Goal: Transaction & Acquisition: Purchase product/service

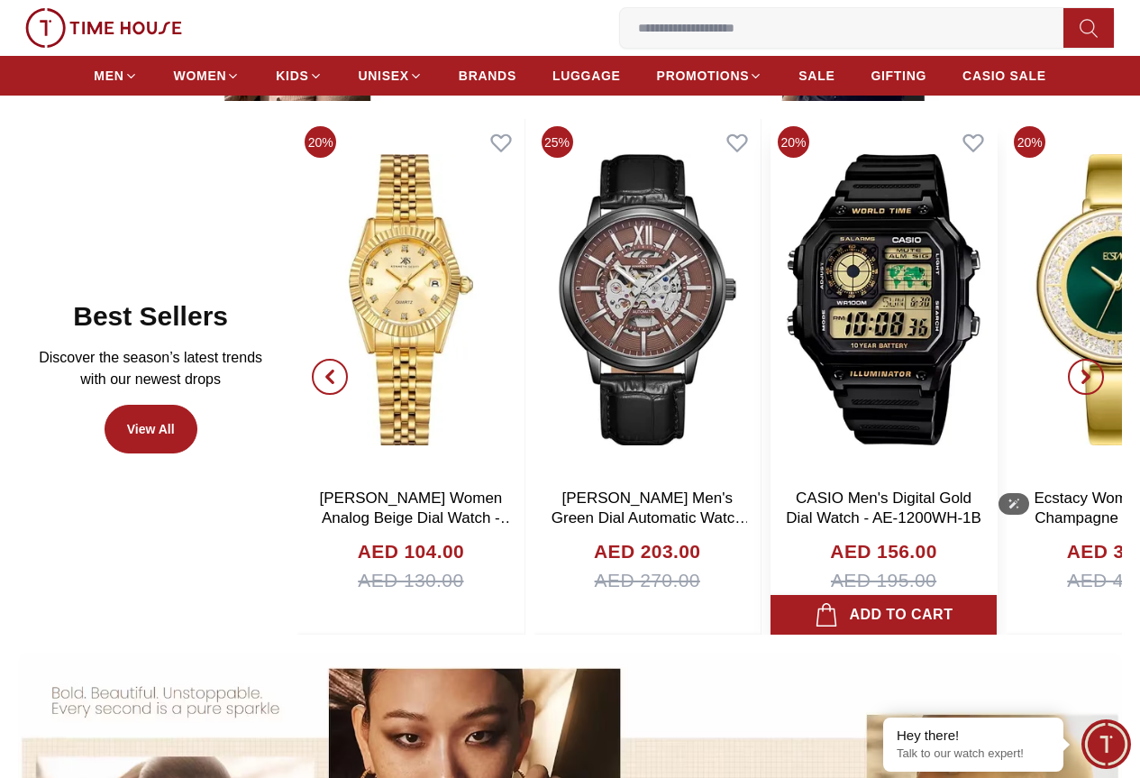
scroll to position [721, 0]
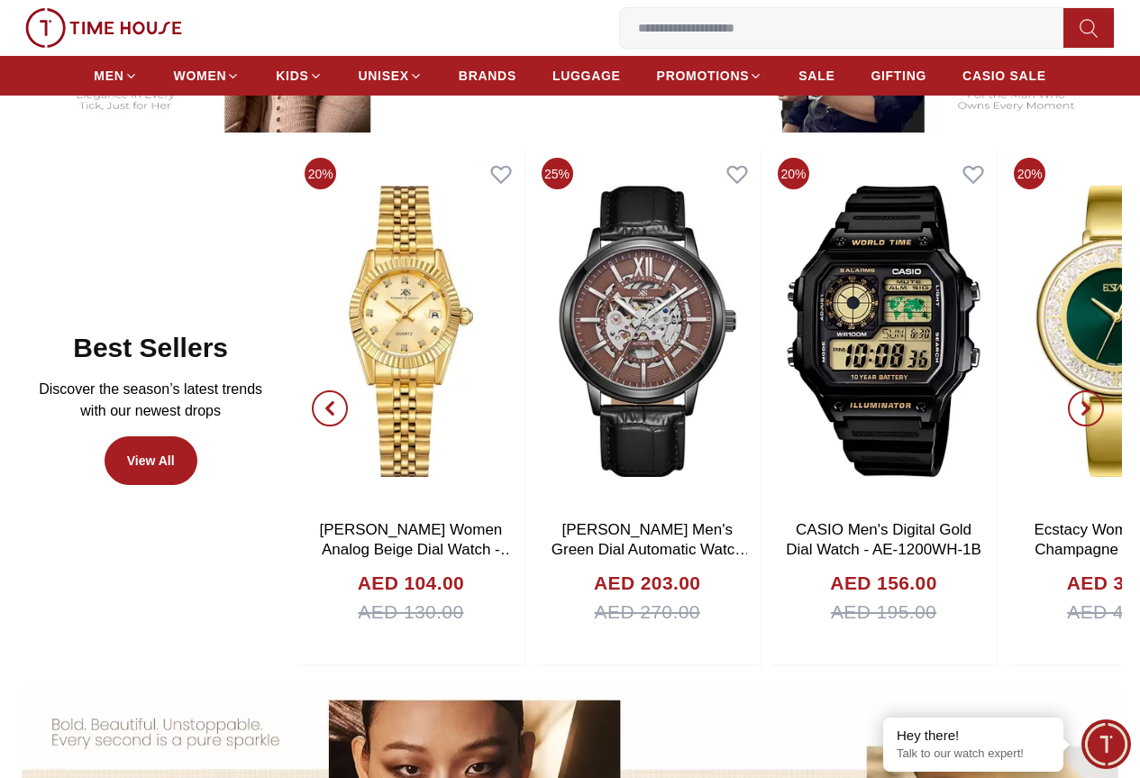
click at [337, 416] on icon "button" at bounding box center [330, 408] width 14 height 14
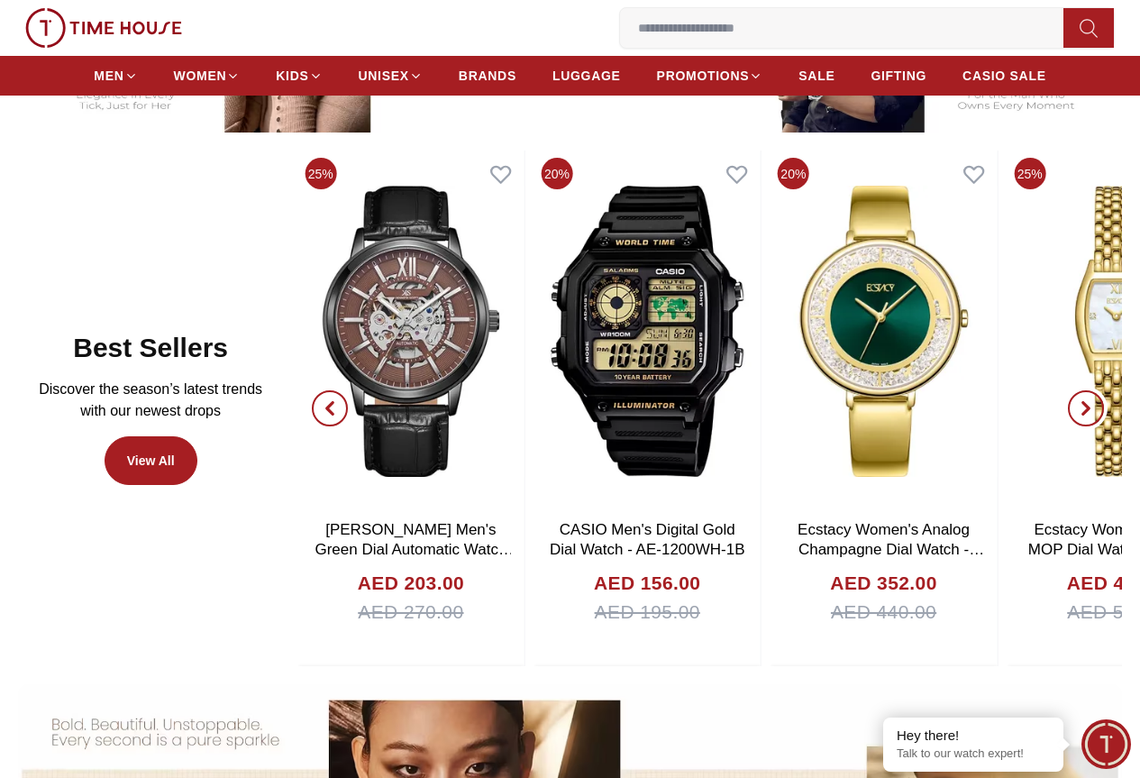
click at [1068, 417] on span "button" at bounding box center [1086, 408] width 36 height 36
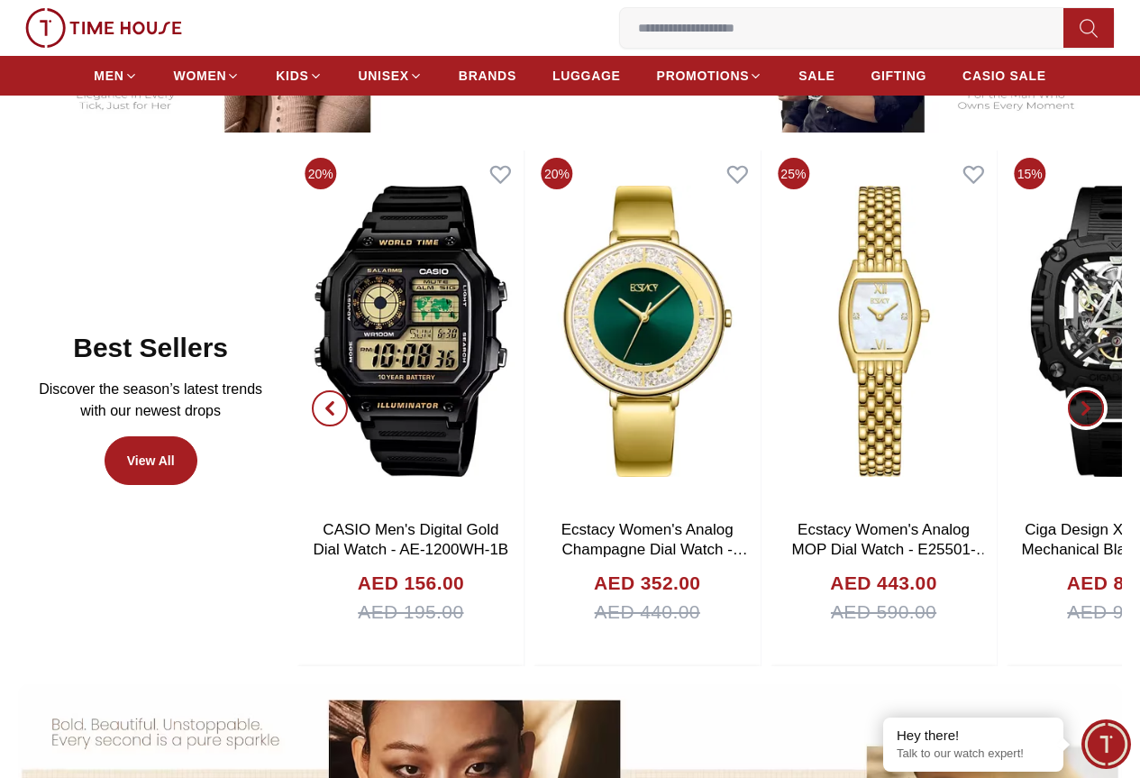
click at [1068, 417] on span "button" at bounding box center [1086, 408] width 36 height 36
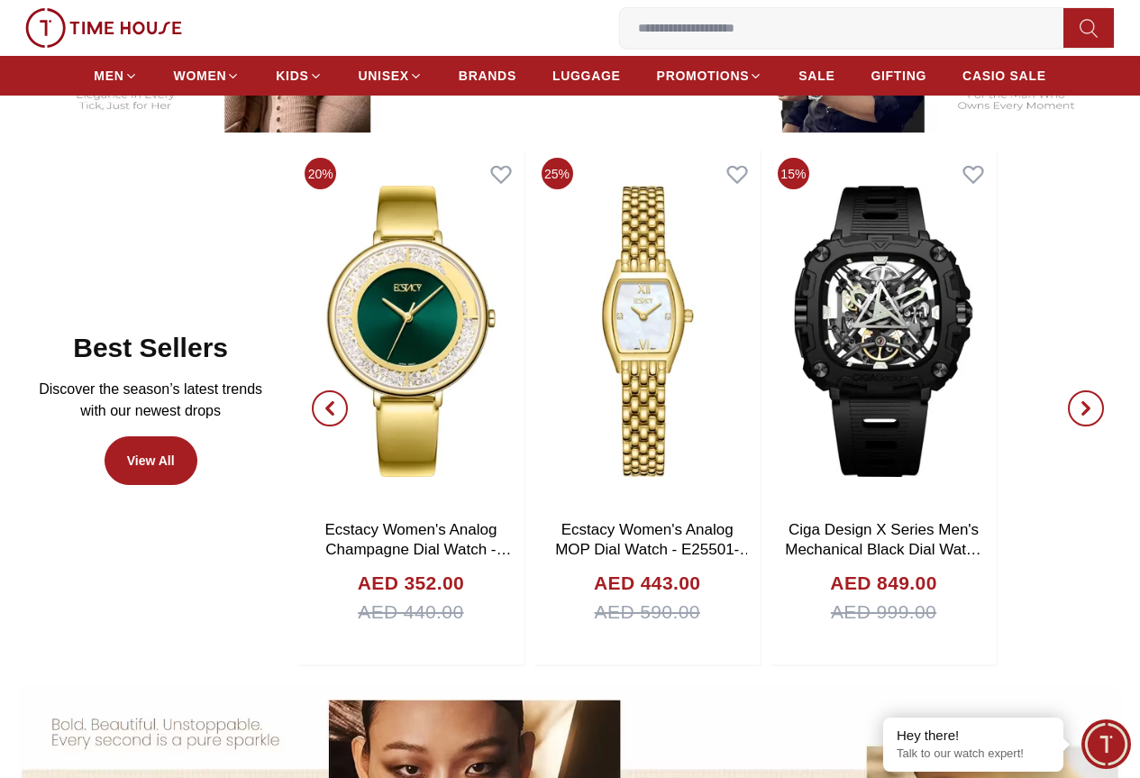
click at [1068, 417] on span "button" at bounding box center [1086, 408] width 36 height 36
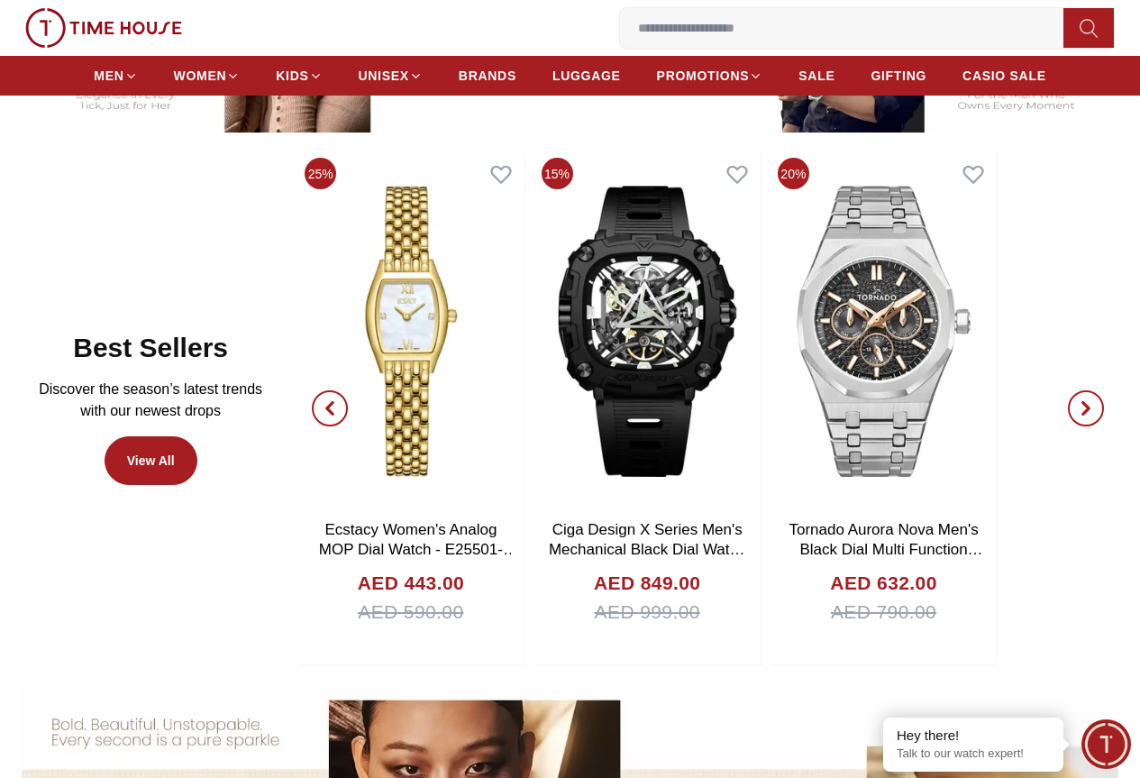
click at [1068, 416] on span "button" at bounding box center [1086, 408] width 36 height 36
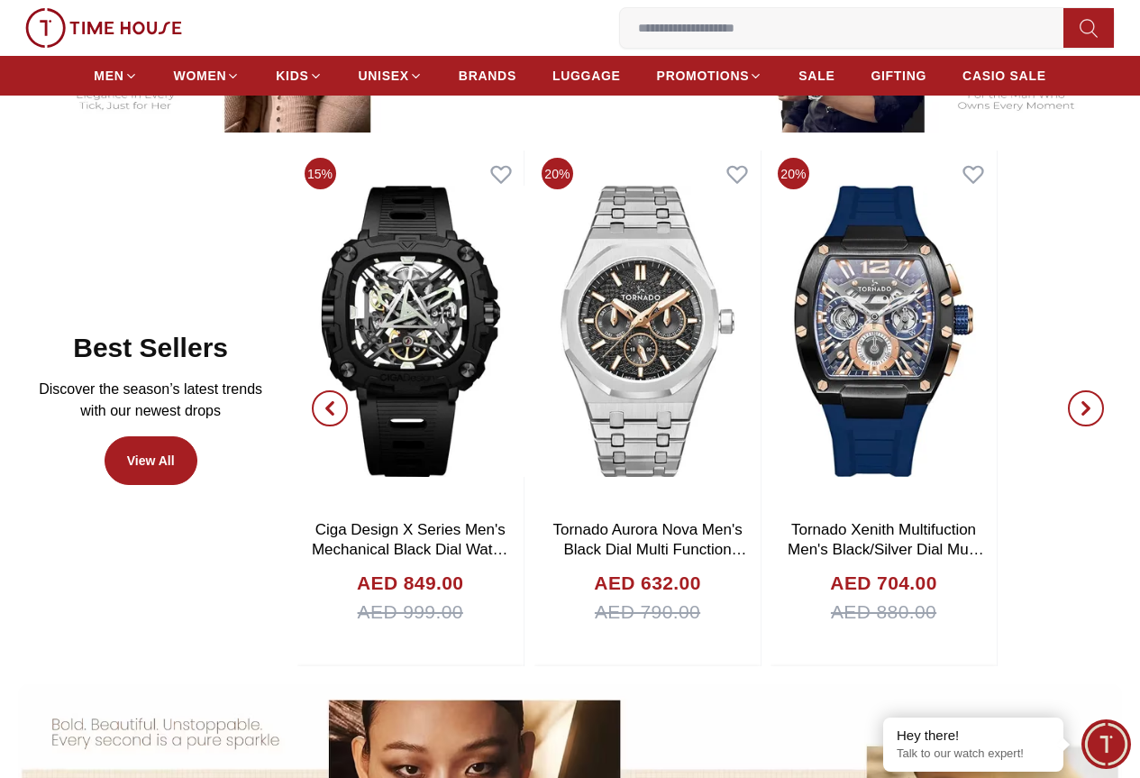
click at [1068, 416] on span "button" at bounding box center [1086, 408] width 36 height 36
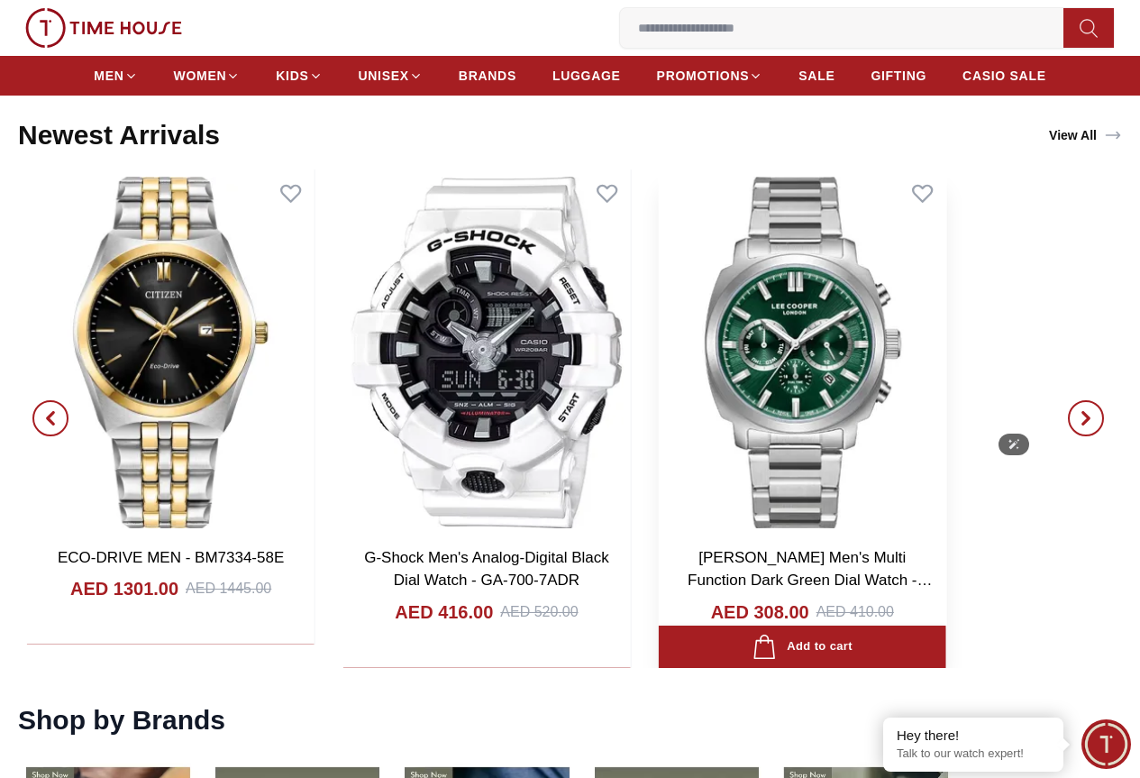
scroll to position [1803, 0]
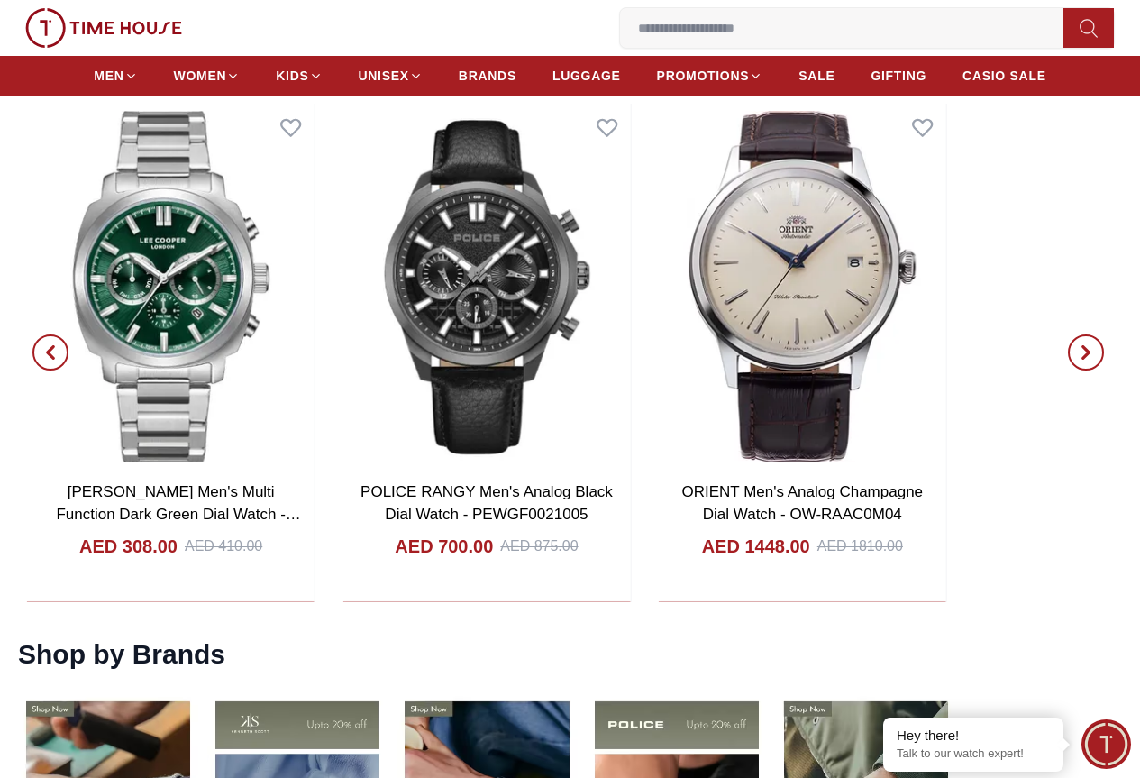
click at [1079, 345] on icon "button" at bounding box center [1086, 352] width 14 height 14
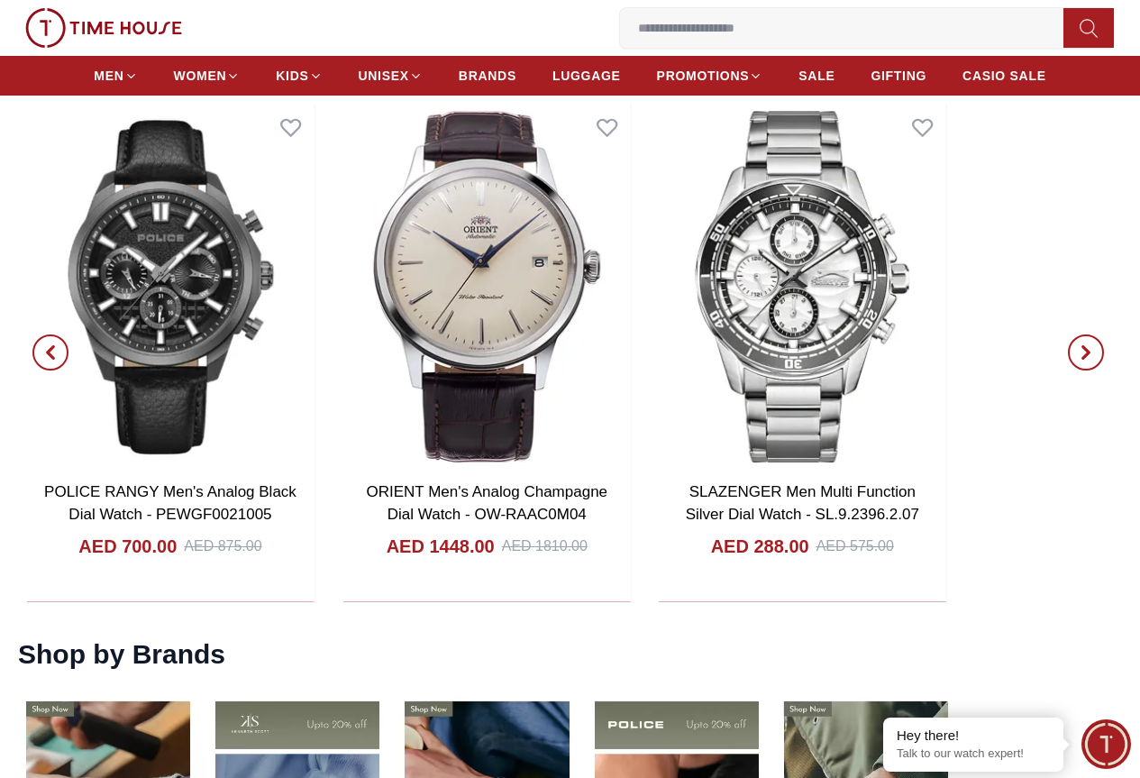
click at [1079, 345] on icon "button" at bounding box center [1086, 352] width 14 height 14
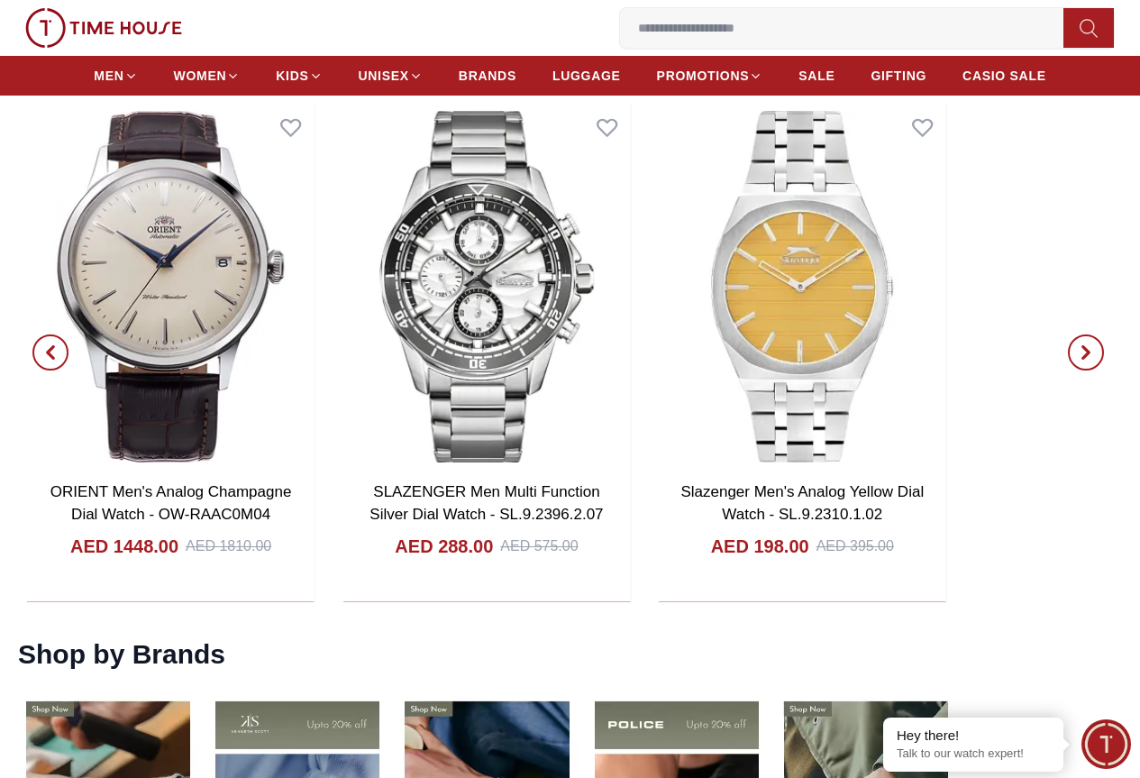
click at [1079, 345] on icon "button" at bounding box center [1086, 352] width 14 height 14
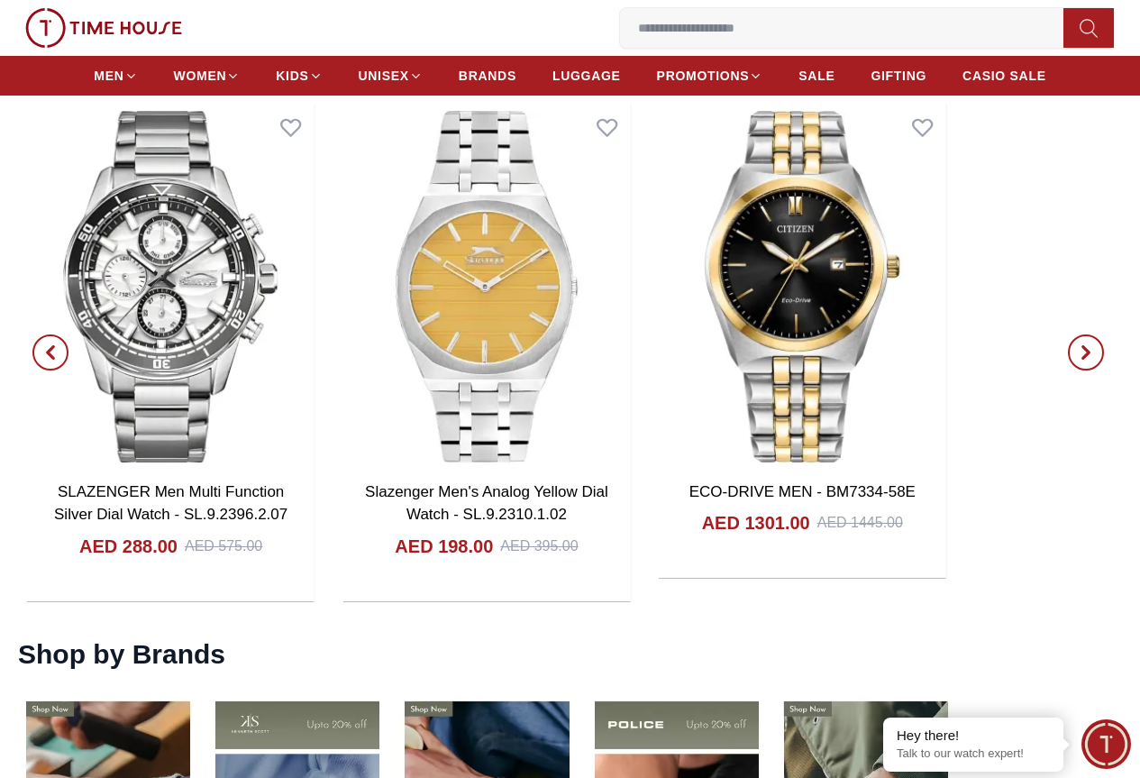
click at [1079, 345] on icon "button" at bounding box center [1086, 352] width 14 height 14
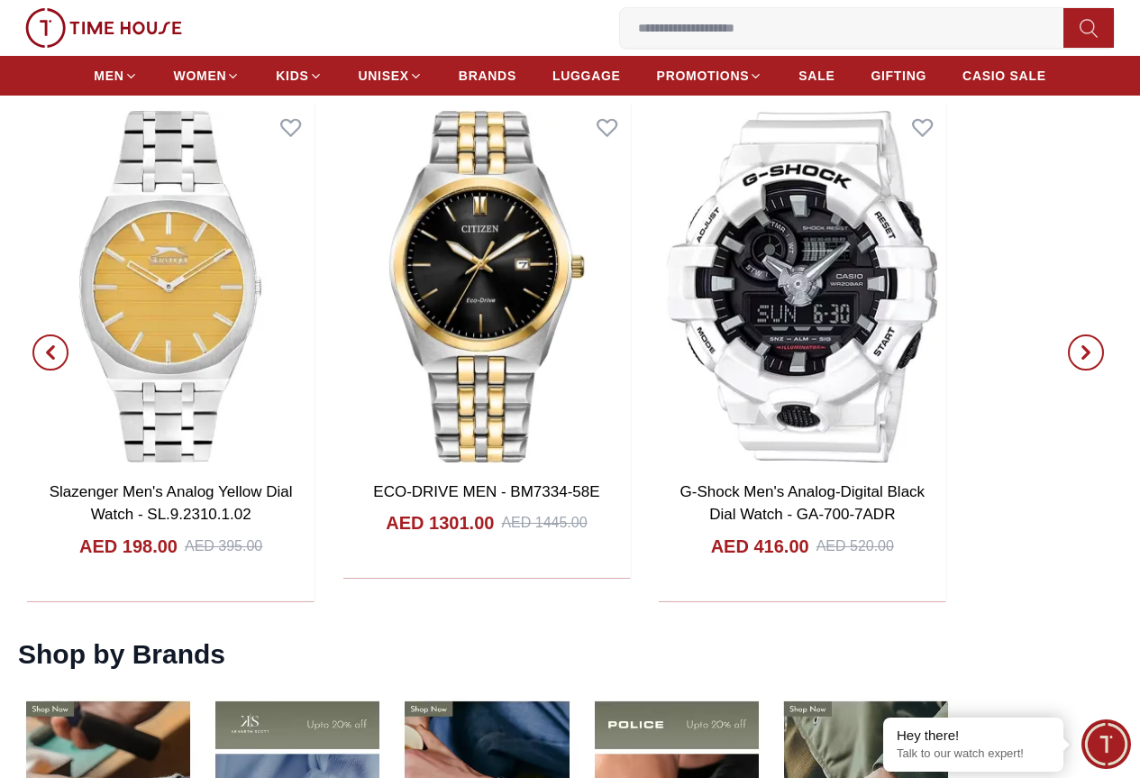
click at [1079, 345] on icon "button" at bounding box center [1086, 352] width 14 height 14
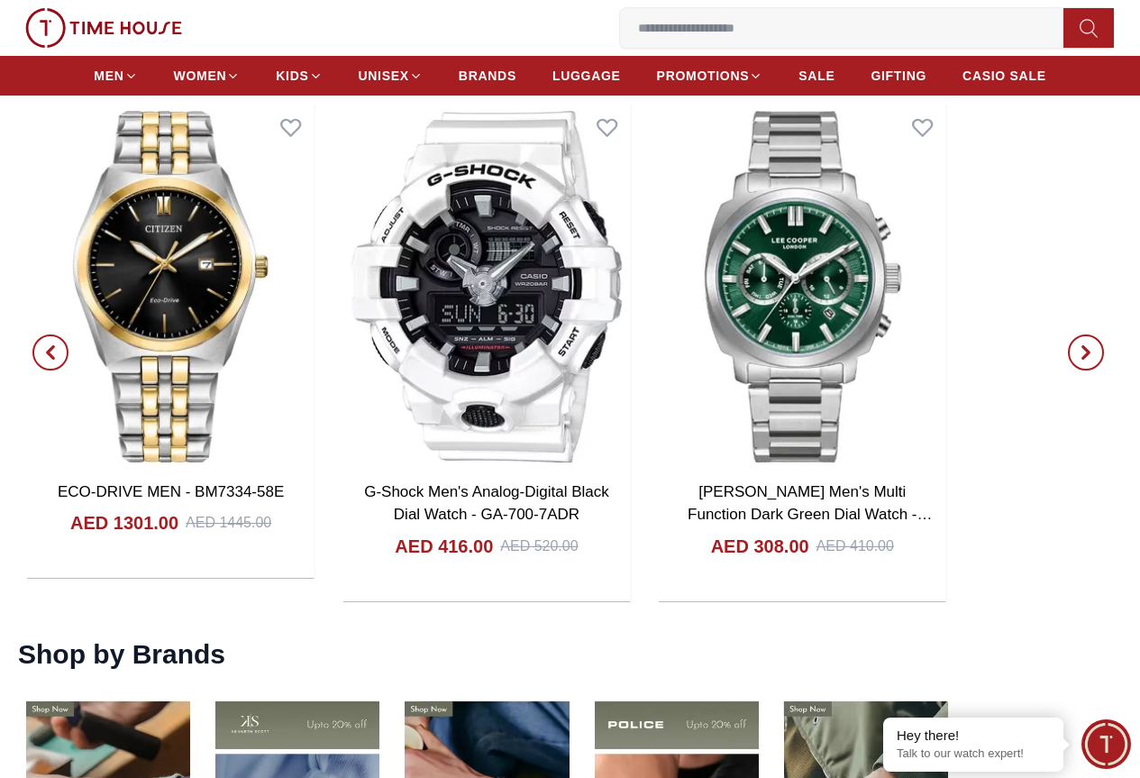
click at [1079, 345] on icon "button" at bounding box center [1086, 352] width 14 height 14
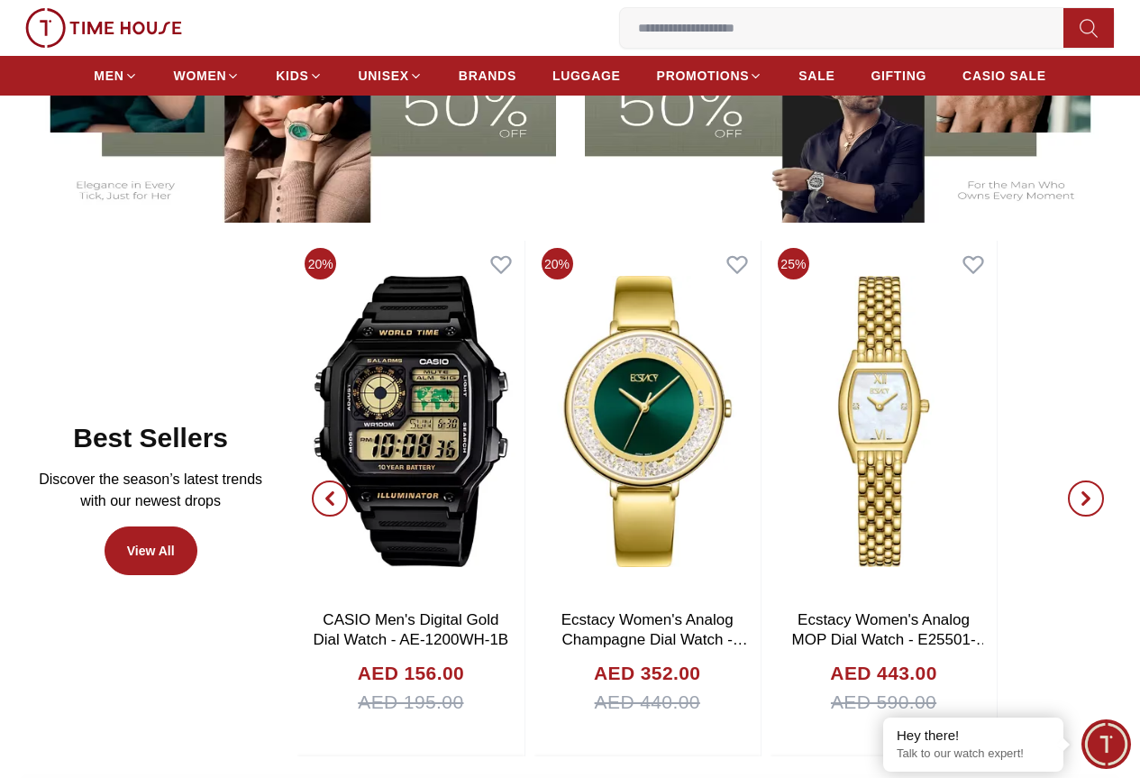
scroll to position [0, 0]
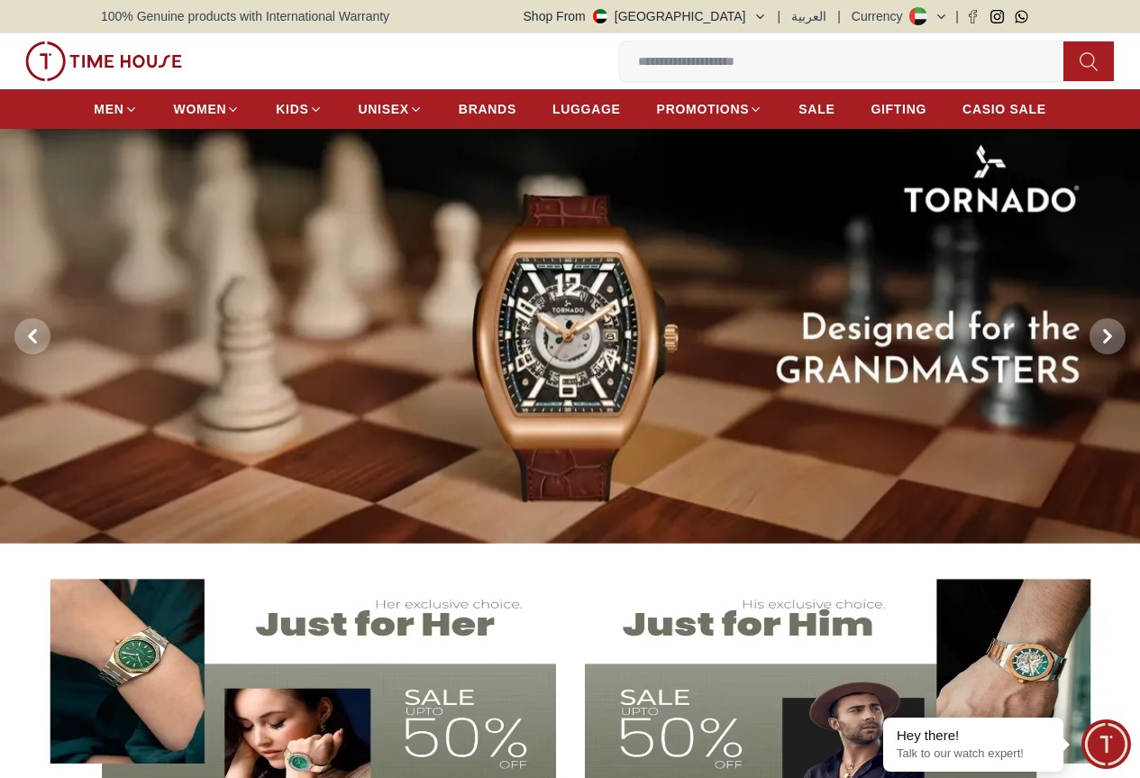
click at [620, 60] on input at bounding box center [849, 61] width 458 height 36
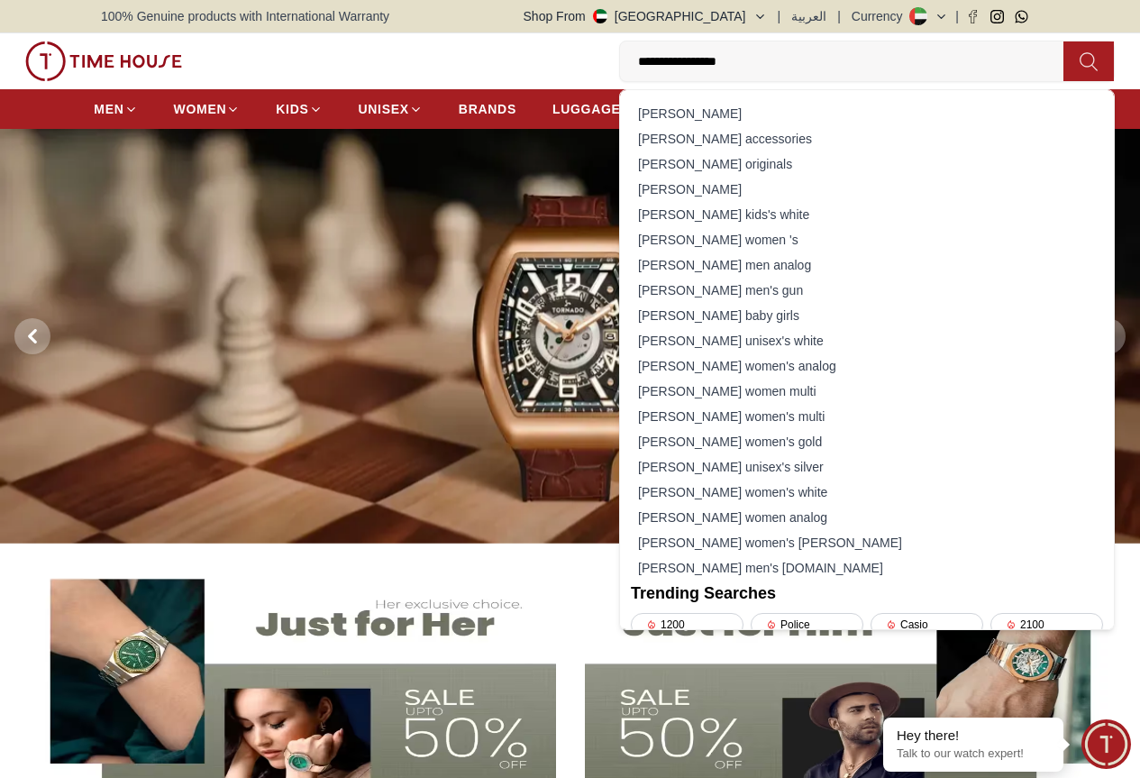
type input "**********"
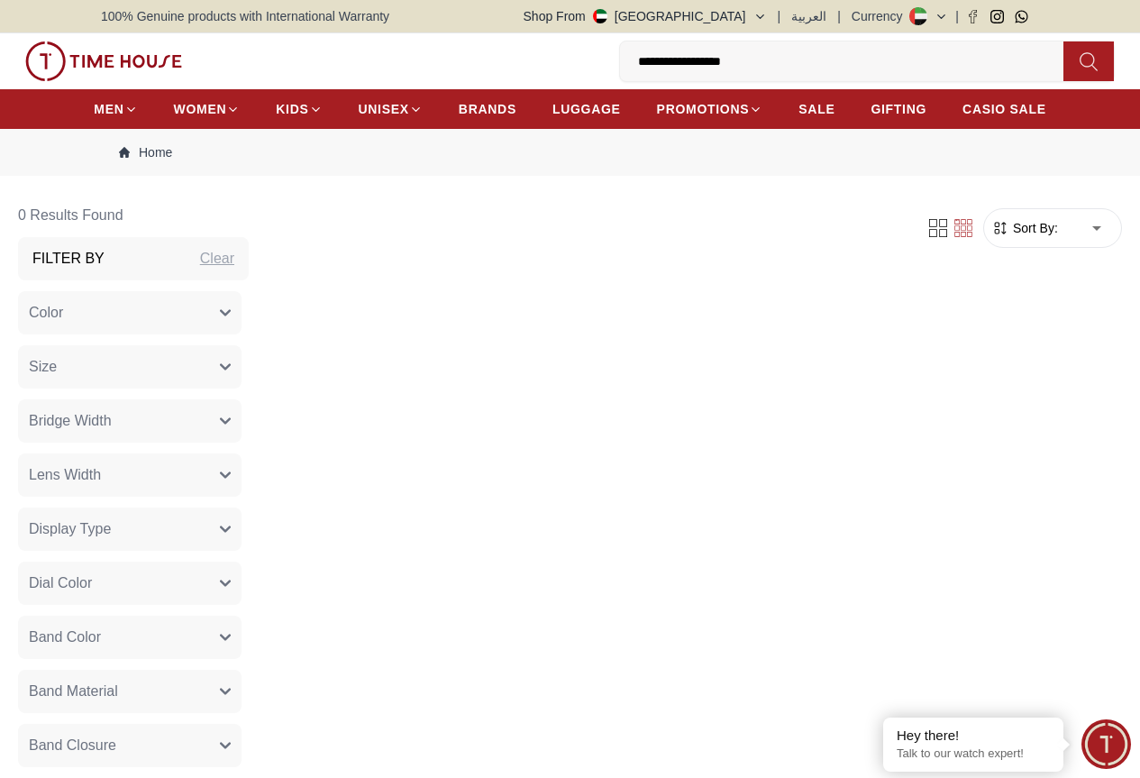
click at [620, 61] on input "**********" at bounding box center [849, 61] width 458 height 36
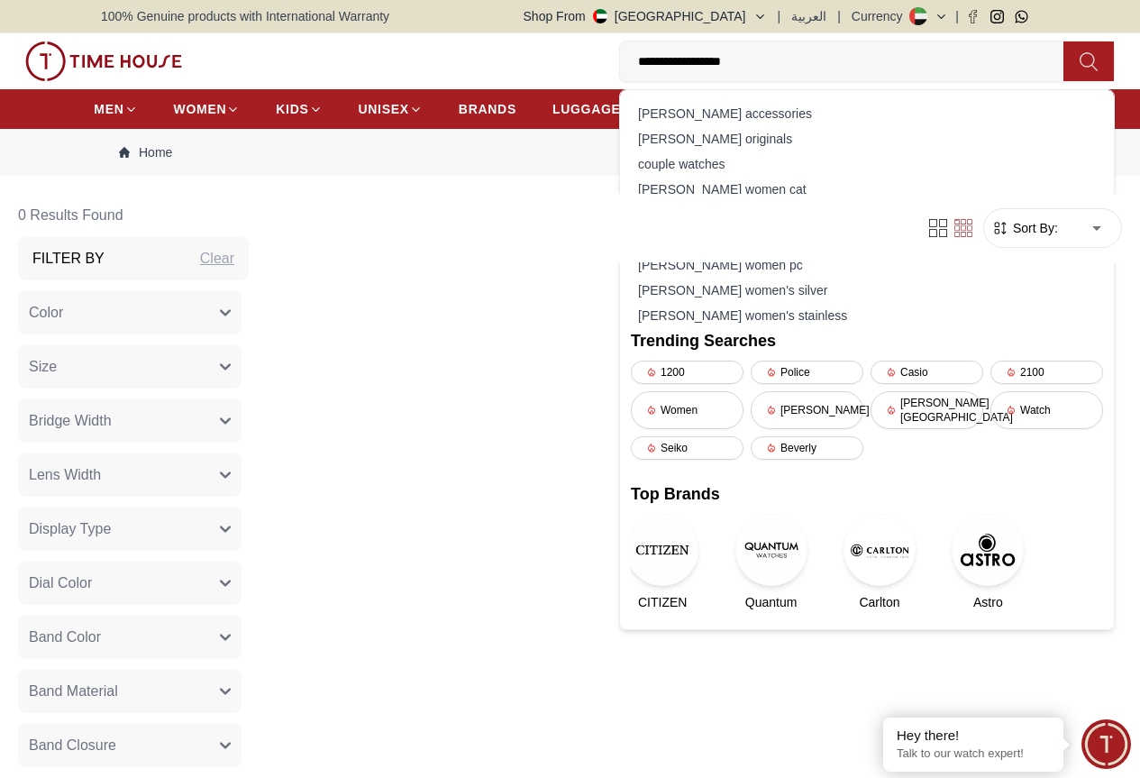
click at [620, 67] on input "**********" at bounding box center [849, 61] width 458 height 36
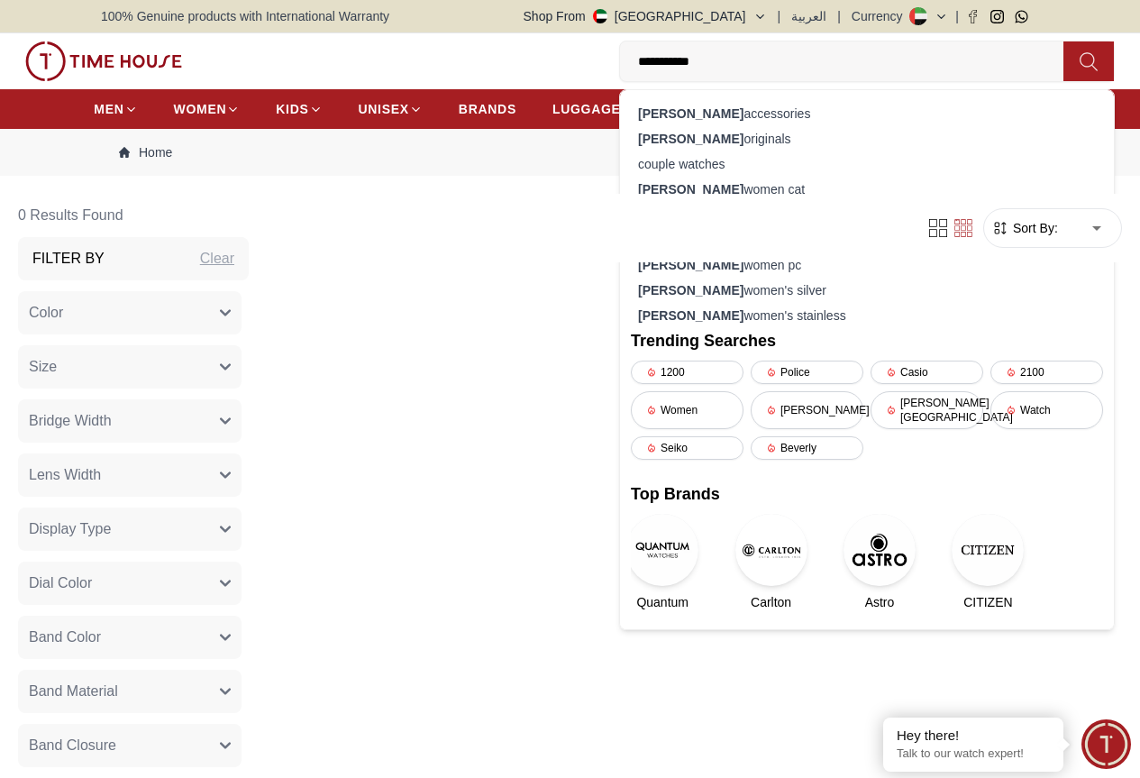
type input "**********"
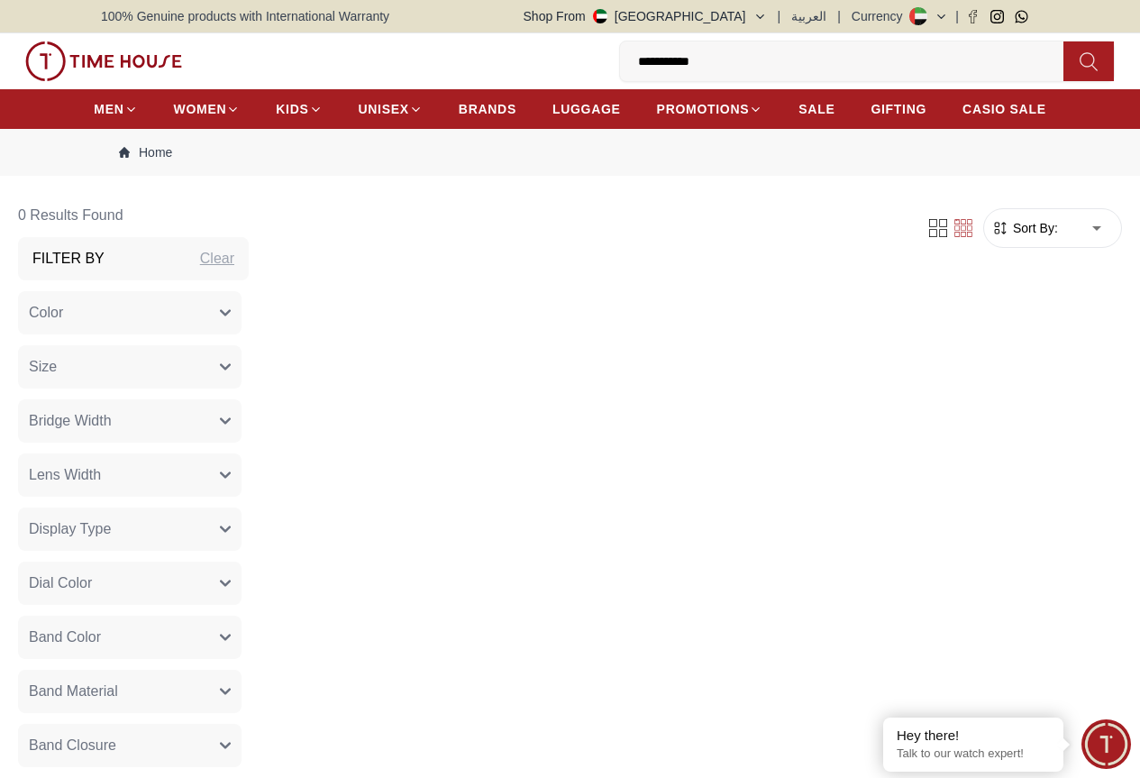
click at [1080, 67] on icon at bounding box center [1088, 61] width 17 height 18
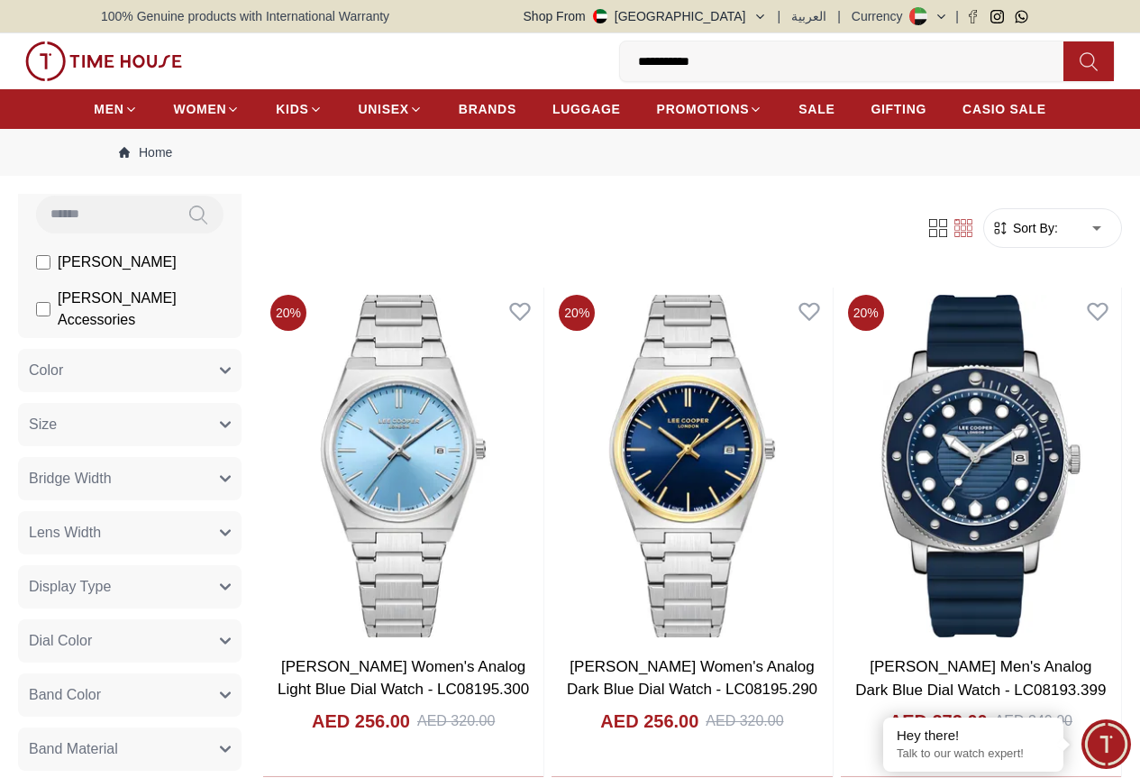
scroll to position [180, 0]
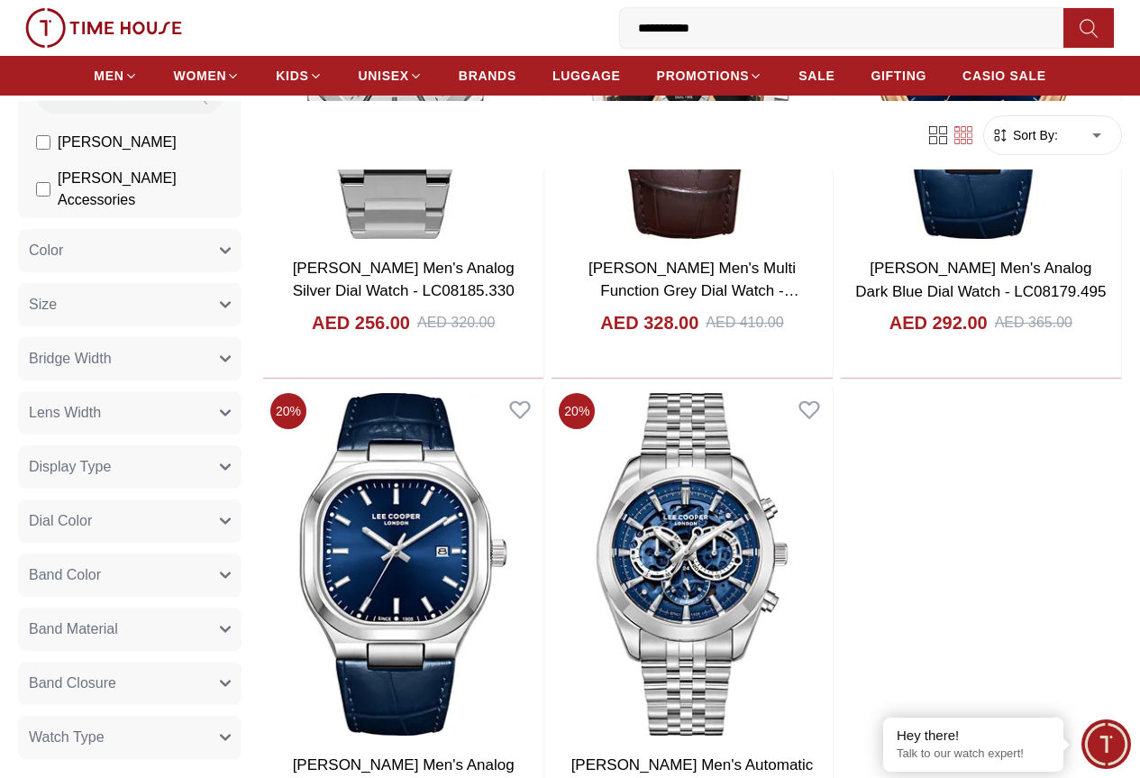
scroll to position [2885, 0]
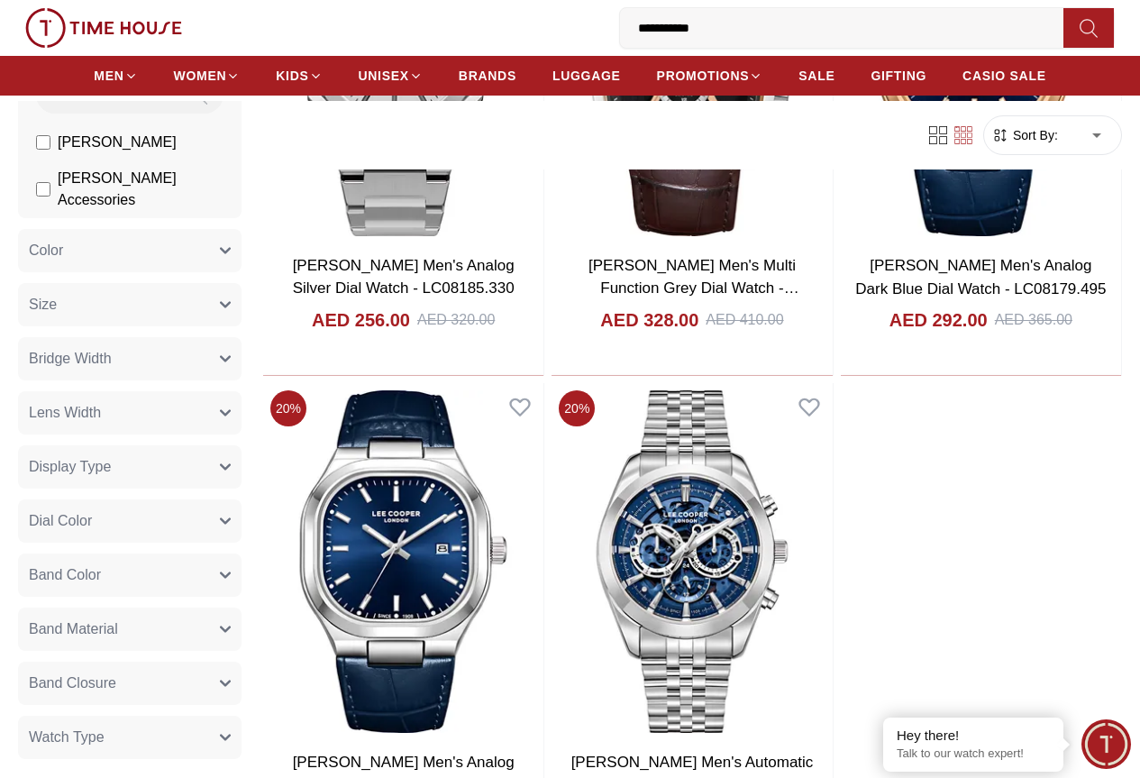
scroll to position [2795, 0]
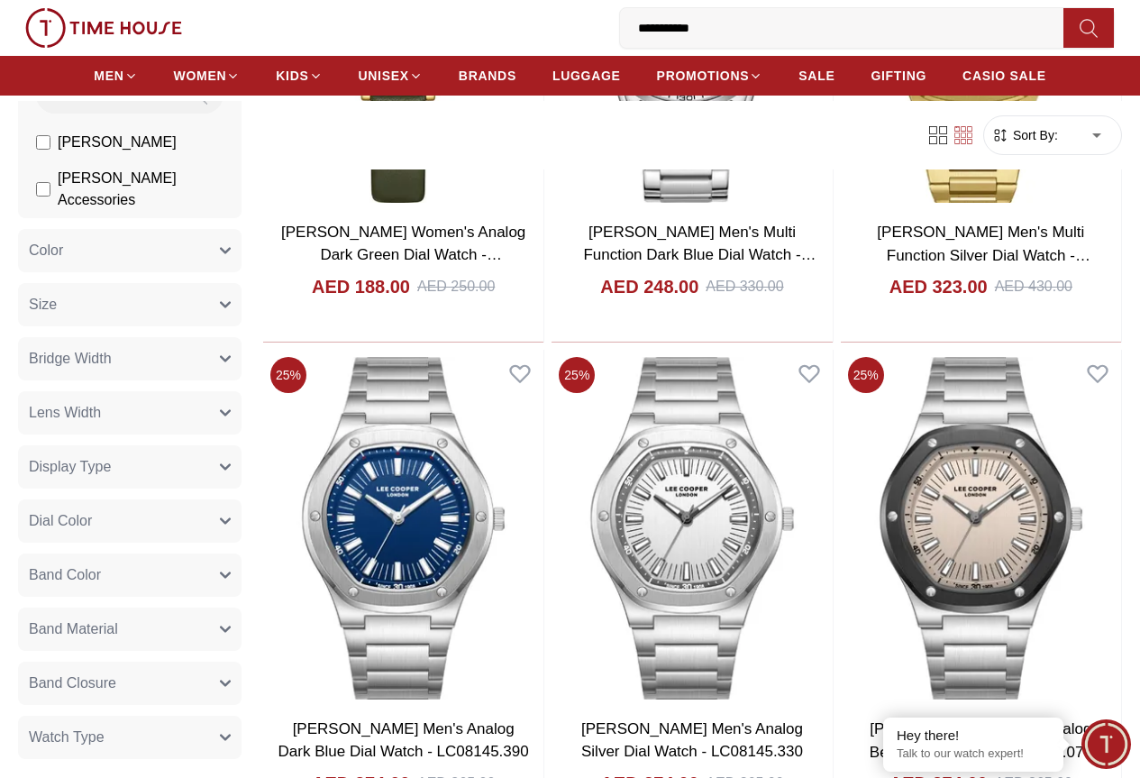
scroll to position [9015, 0]
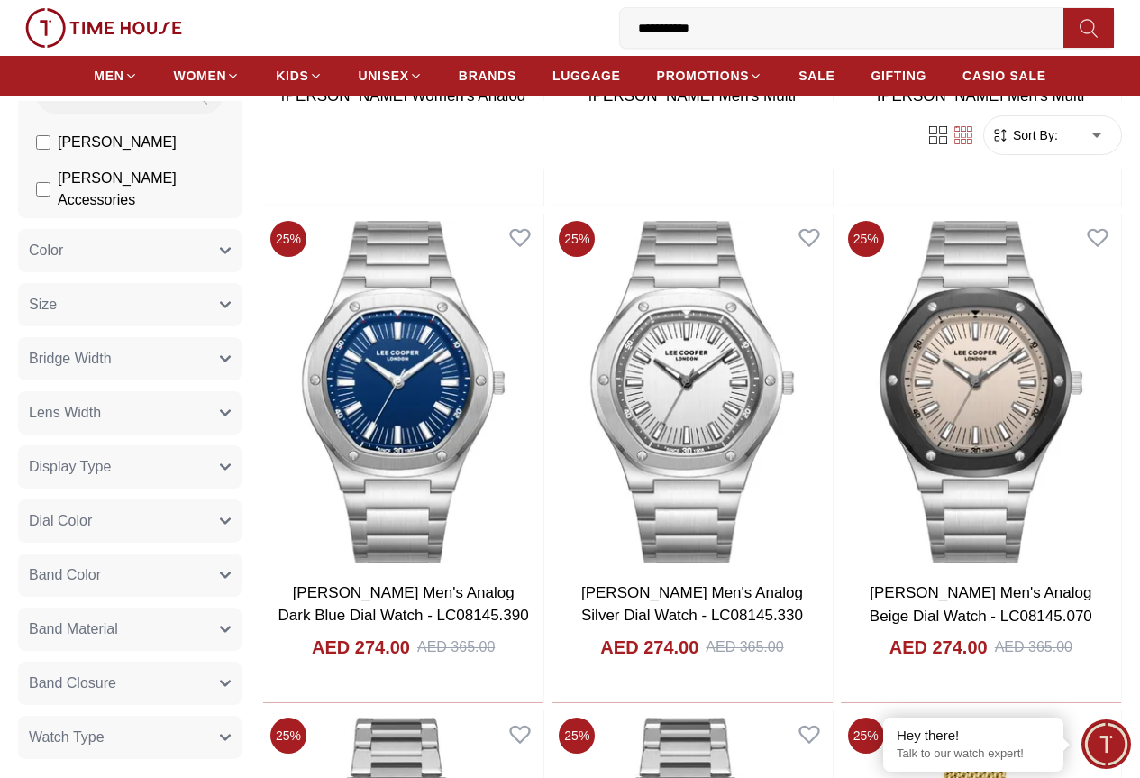
scroll to position [8835, 0]
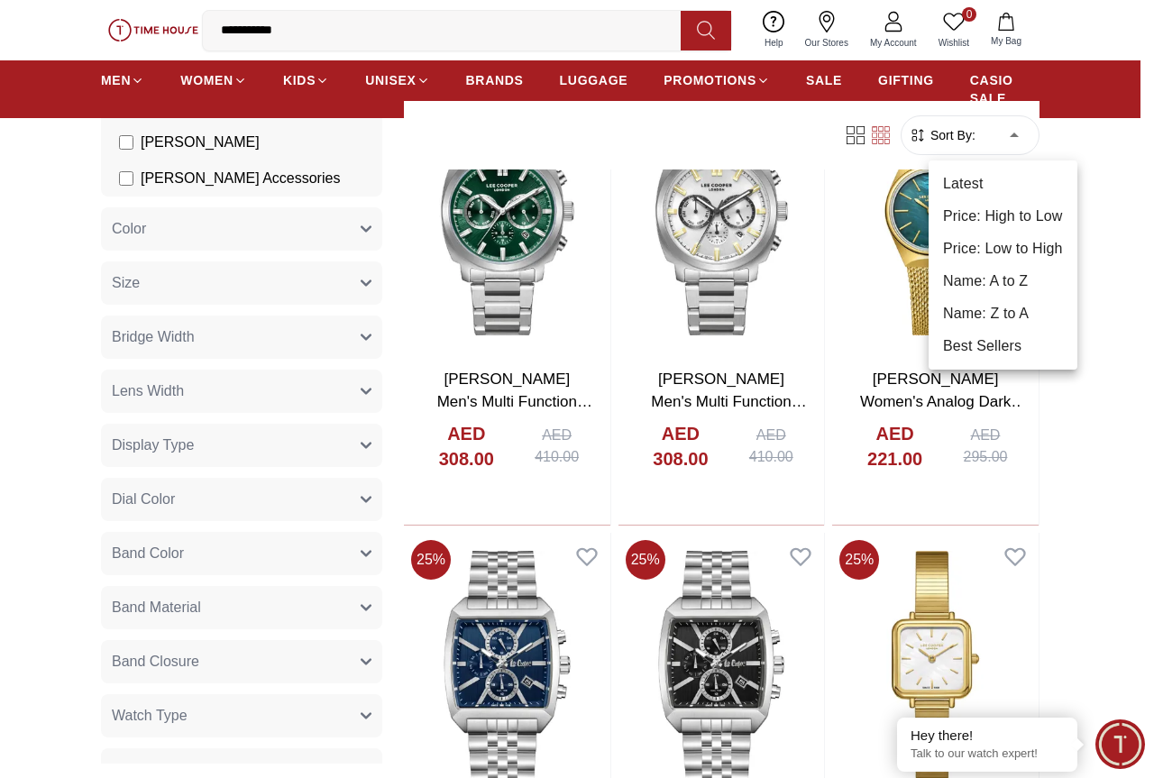
click at [1093, 398] on div at bounding box center [577, 389] width 1154 height 778
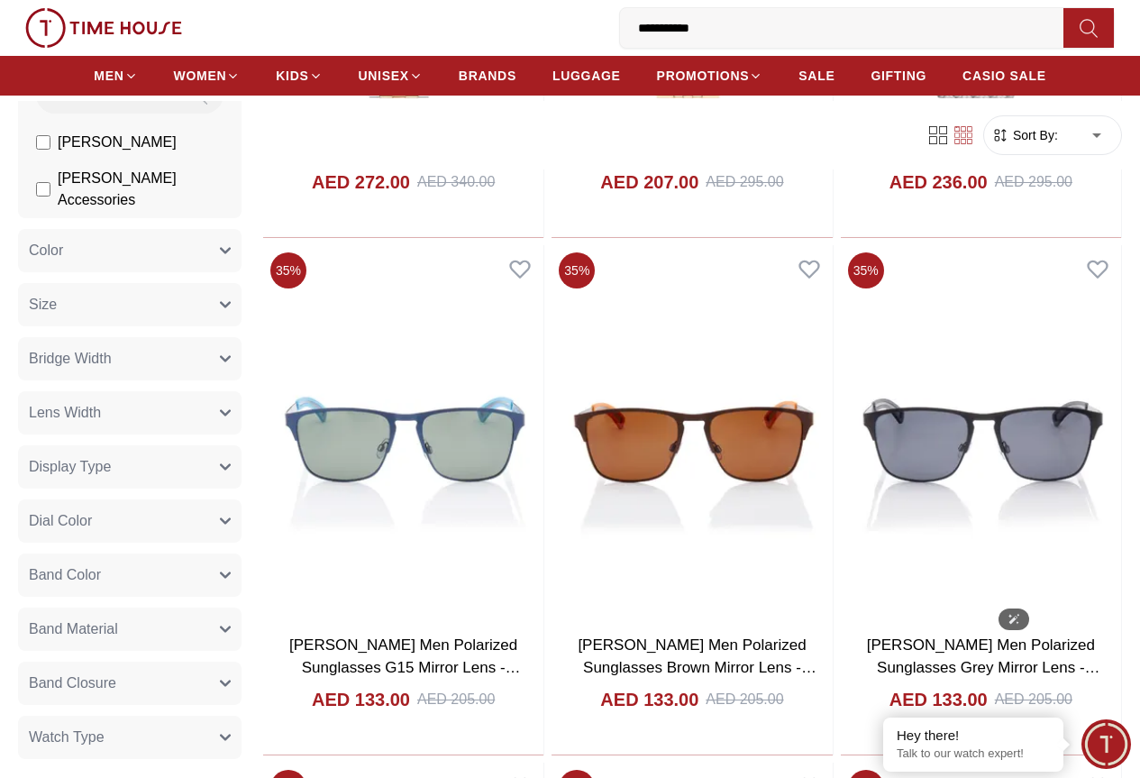
scroll to position [15776, 0]
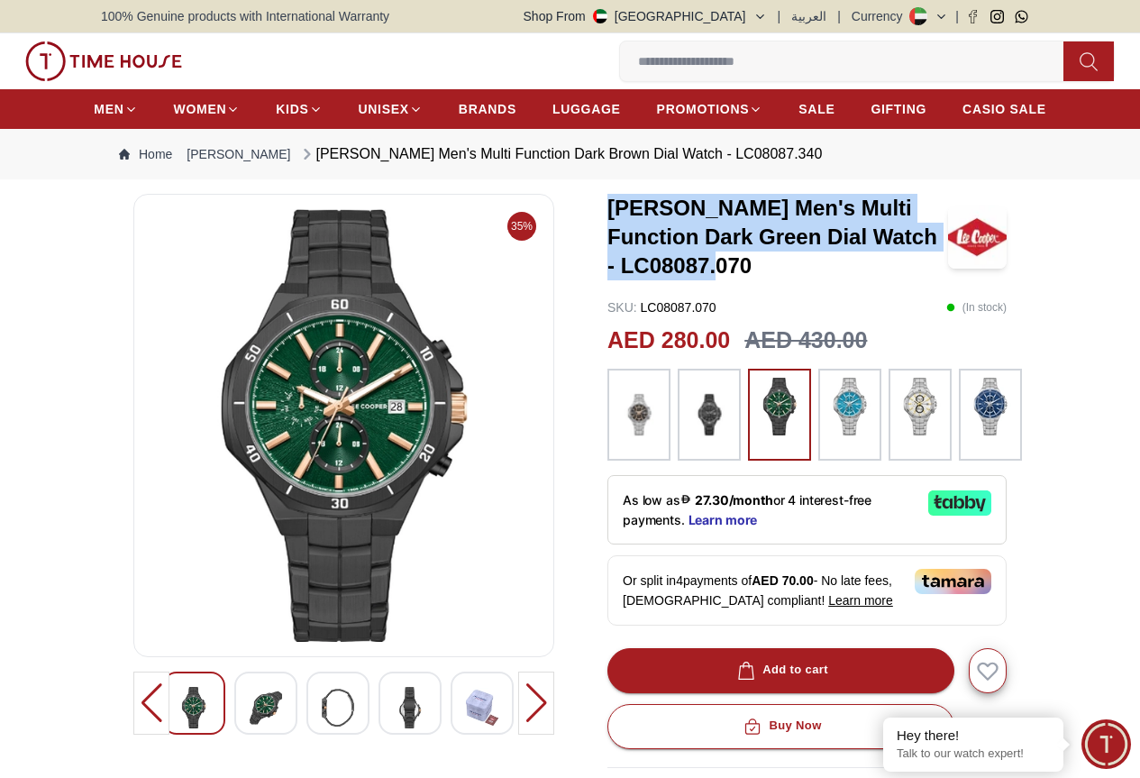
drag, startPoint x: 592, startPoint y: 228, endPoint x: 971, endPoint y: 270, distance: 381.0
type textarea "**********"
click at [948, 270] on h3 "[PERSON_NAME] Men's Multi Function Dark Green Dial Watch - LC08087.070" at bounding box center [778, 237] width 341 height 87
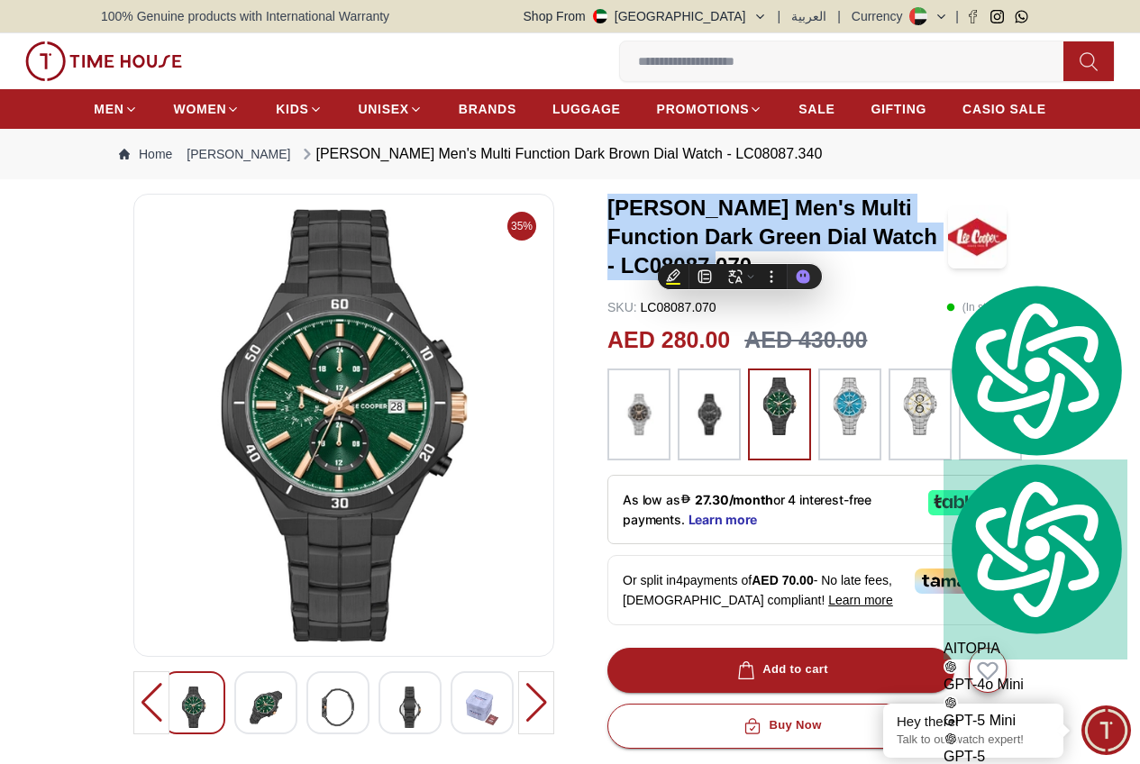
copy h3 "LEE COOPER Men's Multi Function Dark Green Dial Watch - LC08087.070"
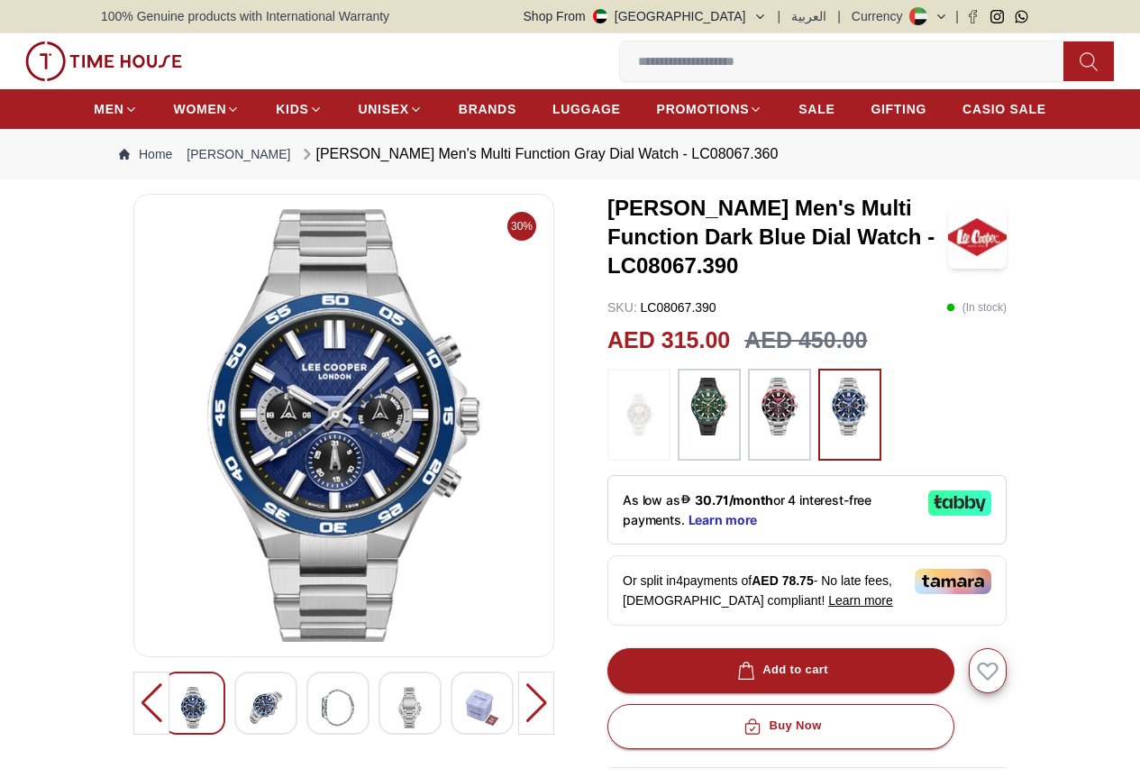
click at [690, 399] on img at bounding box center [709, 407] width 45 height 58
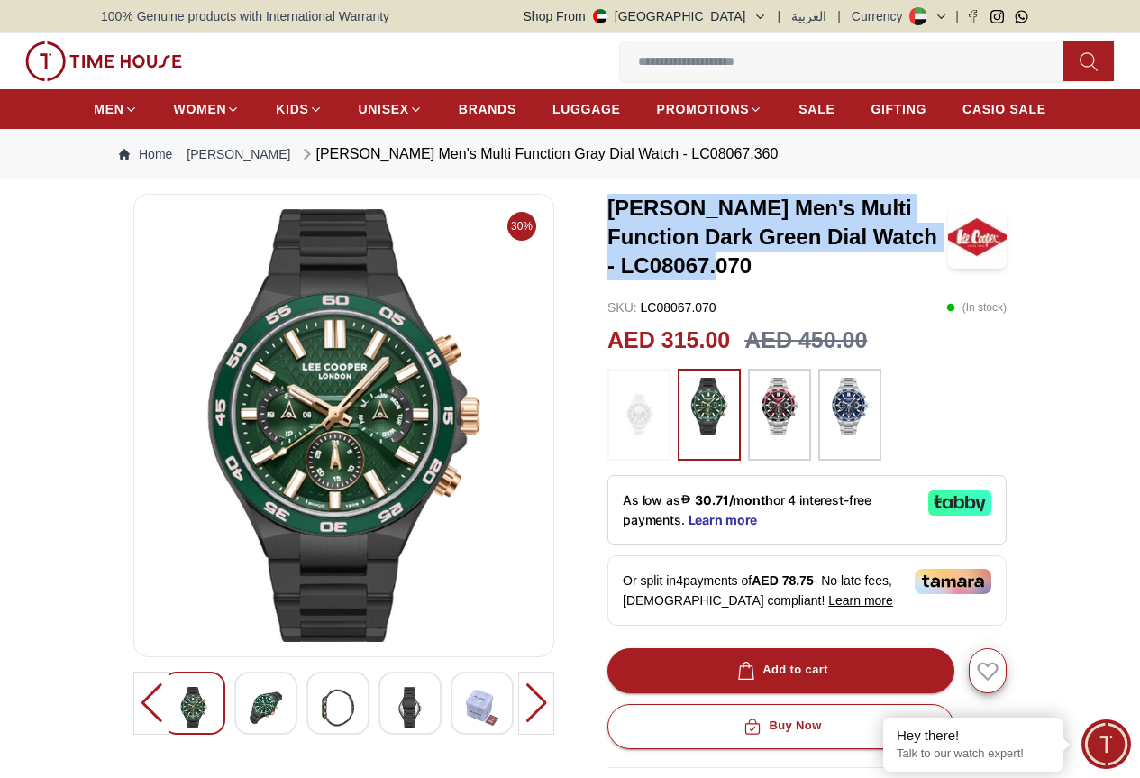
drag, startPoint x: 972, startPoint y: 258, endPoint x: 591, endPoint y: 235, distance: 381.1
type textarea "**********"
click at [608, 235] on h3 "[PERSON_NAME] Men's Multi Function Dark Green Dial Watch - LC08067.070" at bounding box center [778, 237] width 341 height 87
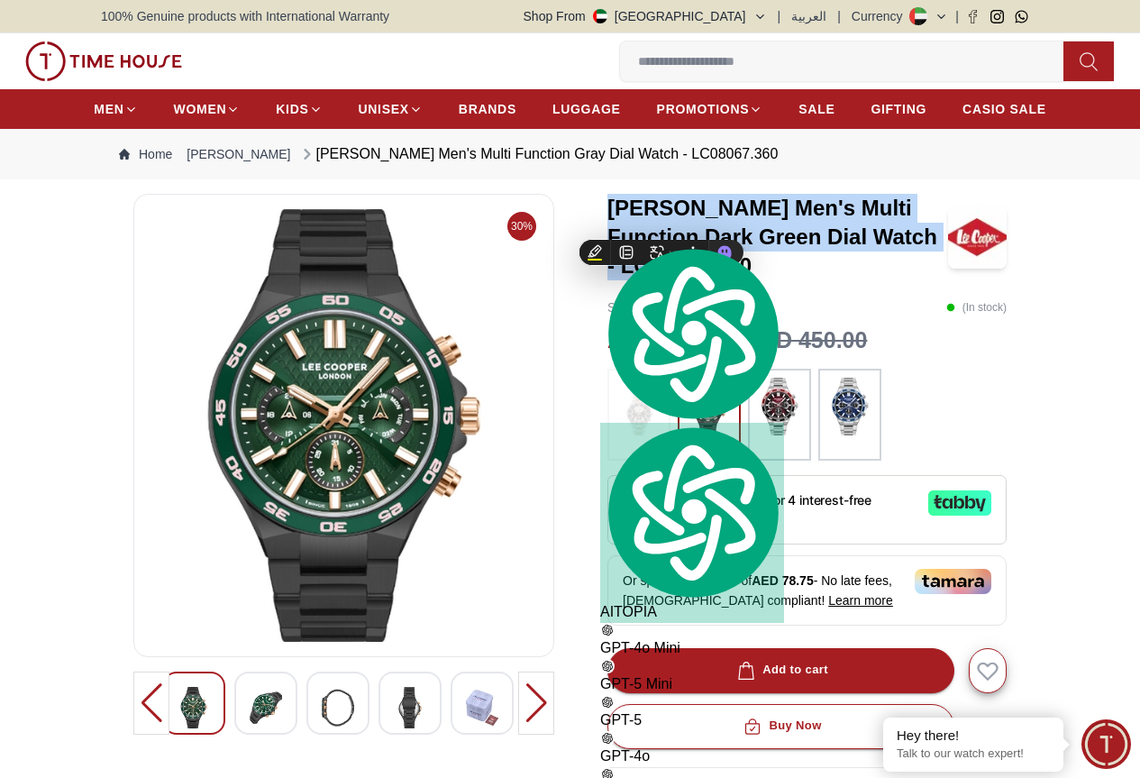
copy h3 "[PERSON_NAME] Men's Multi Function Dark Green Dial Watch - LC08067.070"
